Goal: Find contact information: Find contact information

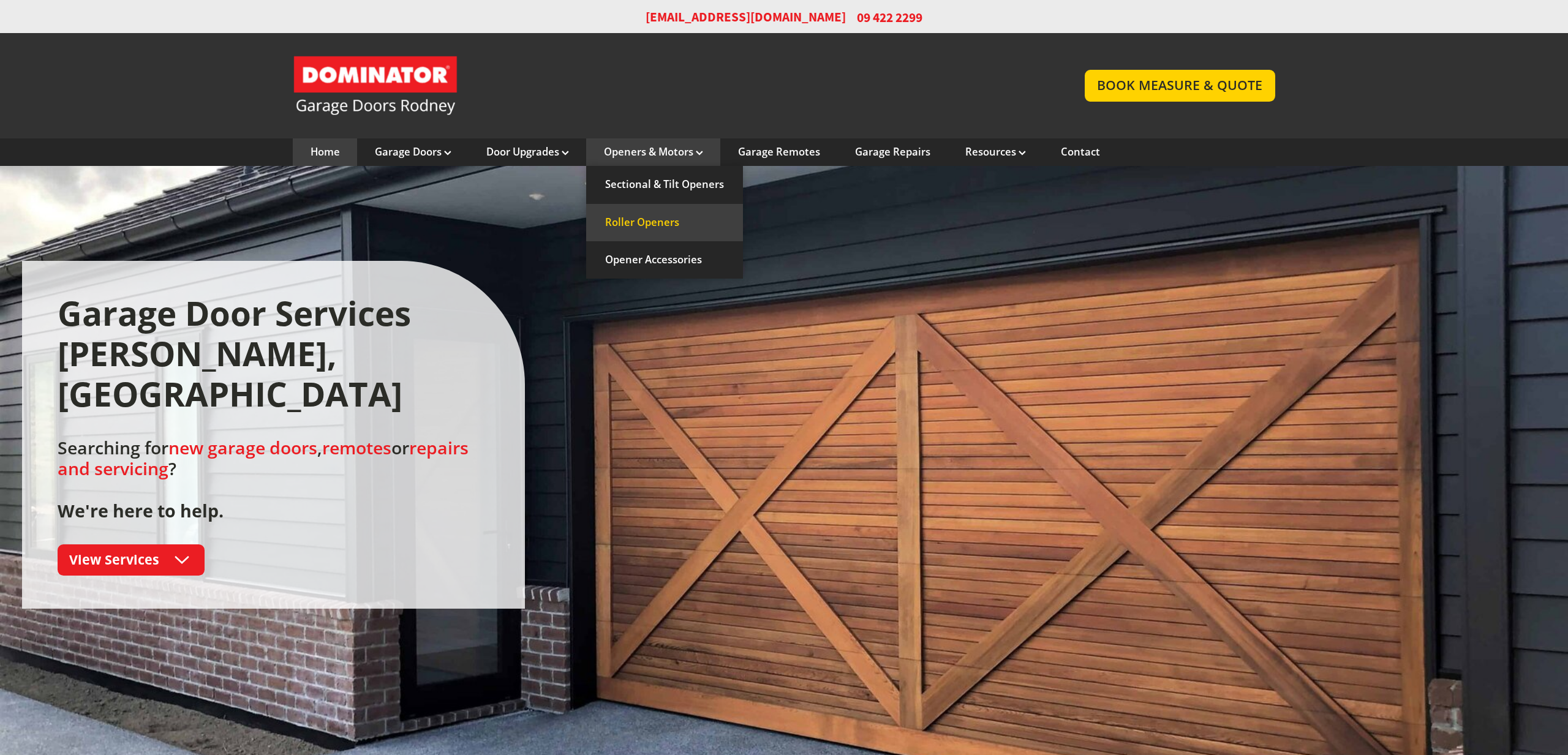
click at [659, 222] on link "Roller Openers" at bounding box center [664, 222] width 156 height 37
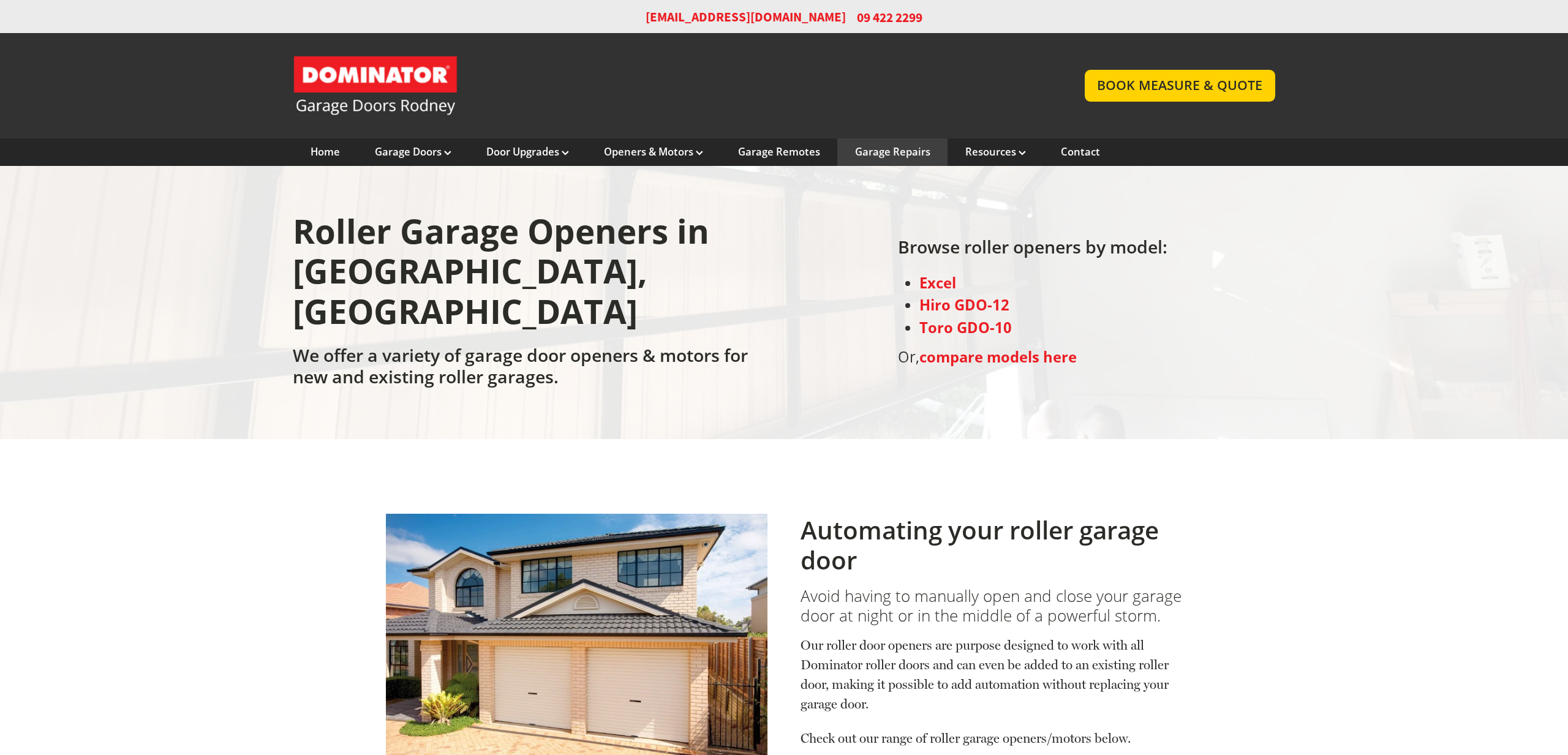
click at [911, 149] on link "Garage Repairs" at bounding box center [892, 151] width 75 height 14
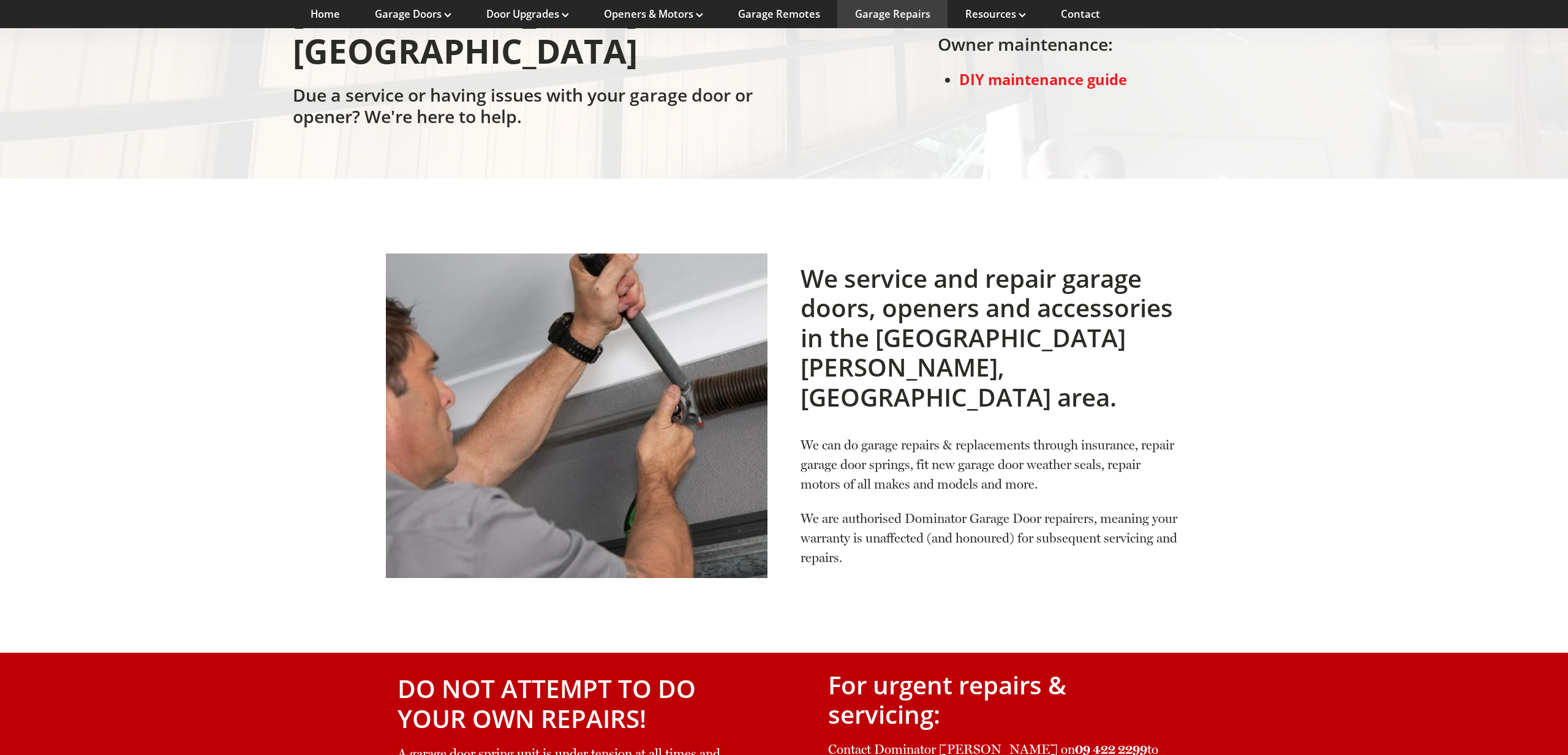
scroll to position [434, 0]
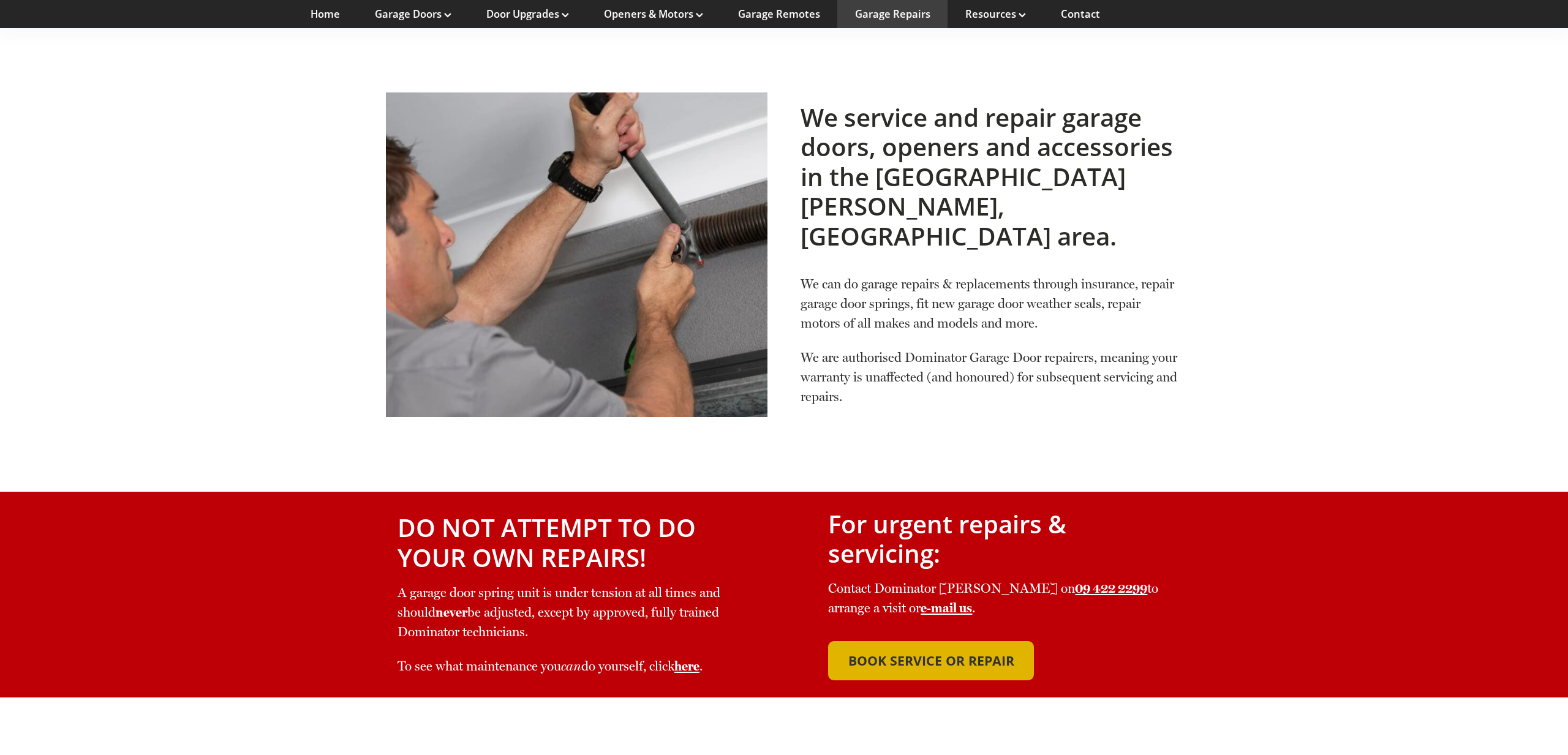
click at [919, 653] on span "BOOK SERVICE OR REPAIR" at bounding box center [931, 661] width 166 height 16
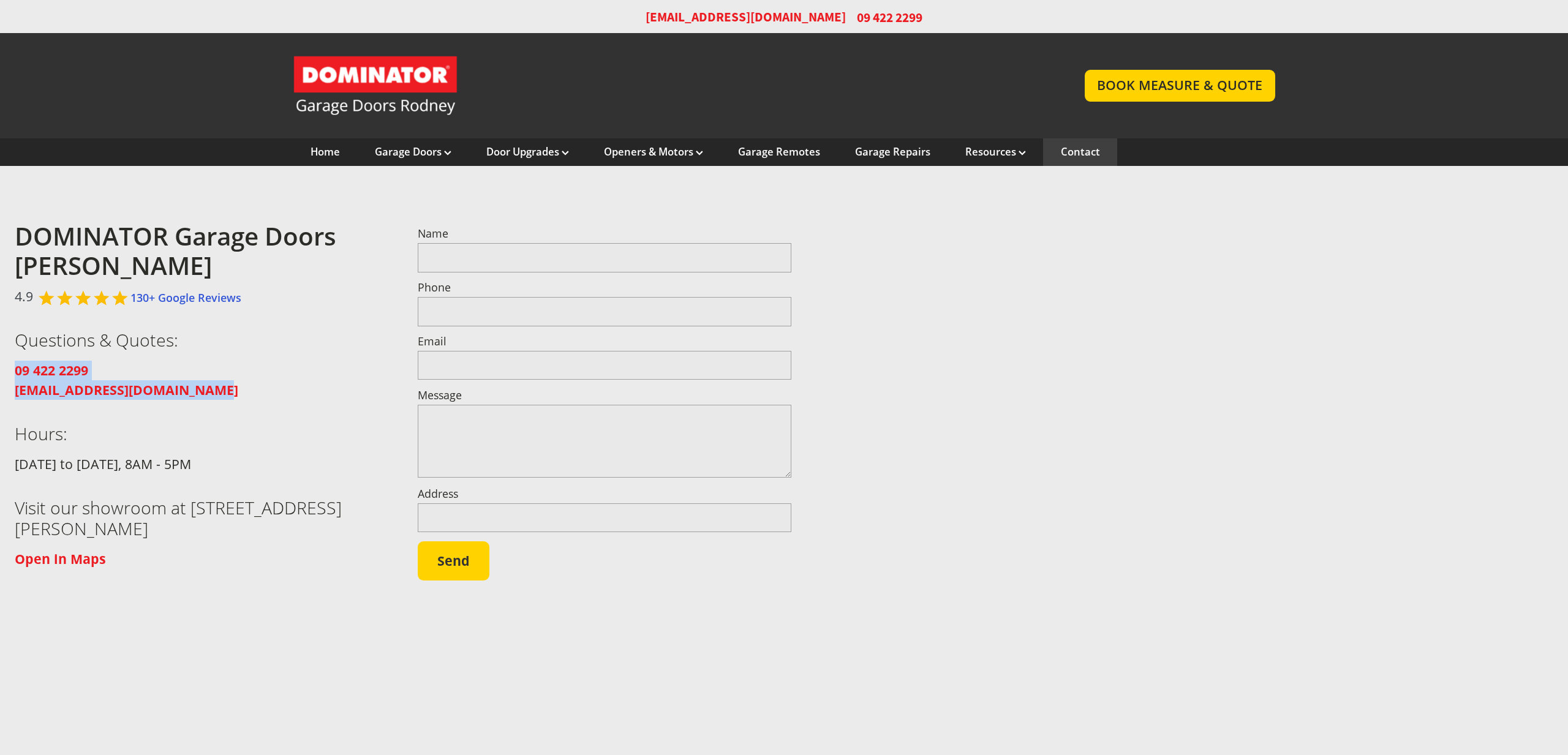
drag, startPoint x: 260, startPoint y: 395, endPoint x: -15, endPoint y: 363, distance: 276.9
click at [0, 363] on html "Want to promote something? You can use this bar! [EMAIL_ADDRESS][DOMAIN_NAME] 0…" at bounding box center [784, 475] width 1568 height 950
copy p "09 422 2299 sales@dominatorrodney.co.nz"
click at [331, 151] on link "Home" at bounding box center [325, 151] width 29 height 14
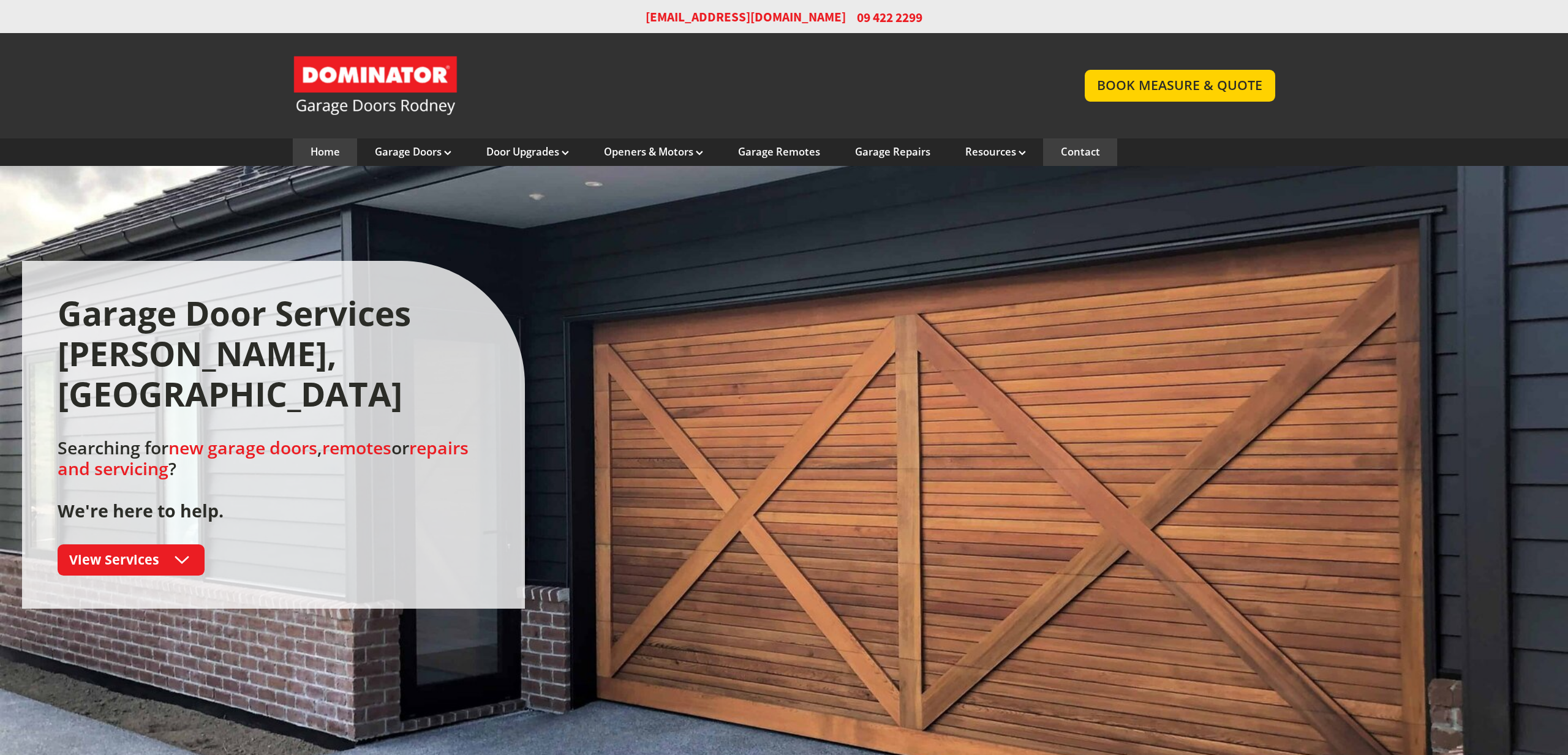
click at [1069, 151] on link "Contact" at bounding box center [1080, 151] width 40 height 14
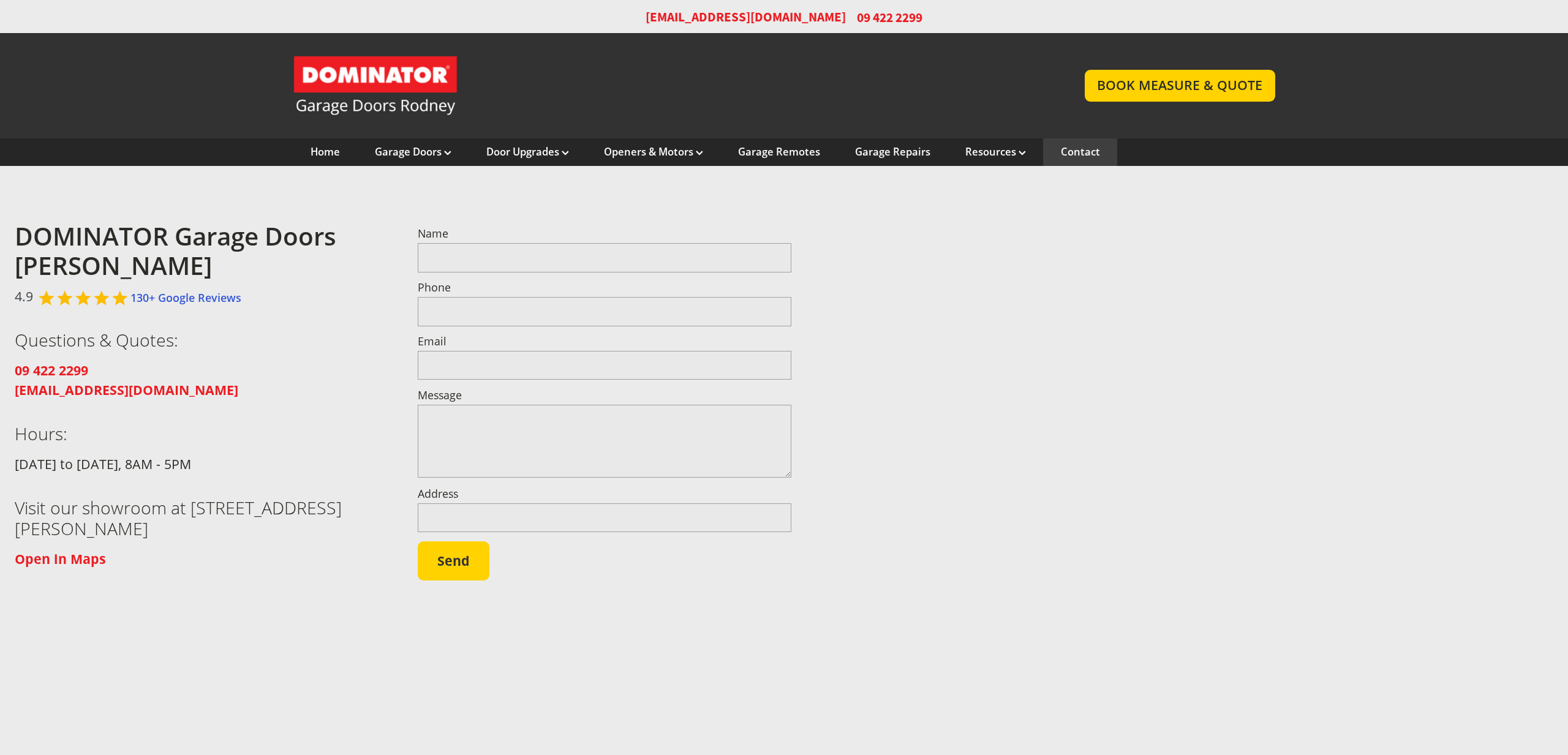
drag, startPoint x: 159, startPoint y: 529, endPoint x: -4, endPoint y: 237, distance: 334.4
click at [0, 237] on html "Want to promote something? You can use this bar! [EMAIL_ADDRESS][DOMAIN_NAME] 0…" at bounding box center [784, 475] width 1568 height 950
click at [176, 189] on section "DOMINATOR Garage Doors [PERSON_NAME] 4.9 130+ Google Reviews Questions & Quotes…" at bounding box center [784, 483] width 1568 height 635
drag, startPoint x: 256, startPoint y: 390, endPoint x: -18, endPoint y: 374, distance: 274.5
click at [0, 374] on html "Want to promote something? You can use this bar! [EMAIL_ADDRESS][DOMAIN_NAME] 0…" at bounding box center [784, 475] width 1568 height 950
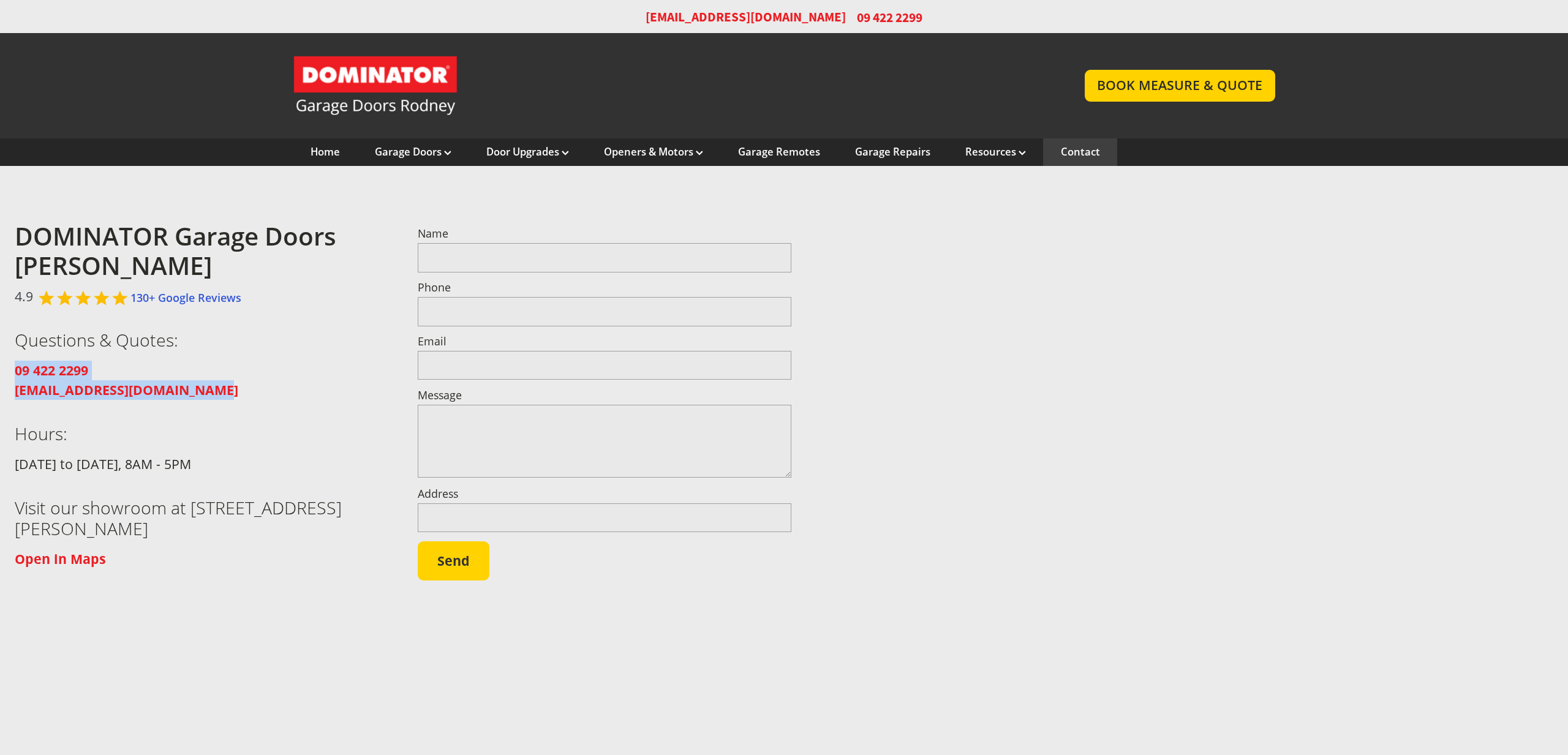
click at [113, 367] on p "09 422 2299 [EMAIL_ADDRESS][DOMAIN_NAME]" at bounding box center [201, 380] width 373 height 39
drag, startPoint x: 123, startPoint y: 367, endPoint x: 11, endPoint y: 369, distance: 112.0
click at [11, 369] on div "DOMINATOR Garage Doors [PERSON_NAME] 4.9 130+ Google Reviews Questions & Quotes…" at bounding box center [784, 458] width 1568 height 496
copy strong "09 422 2299"
